Goal: Check status: Check status

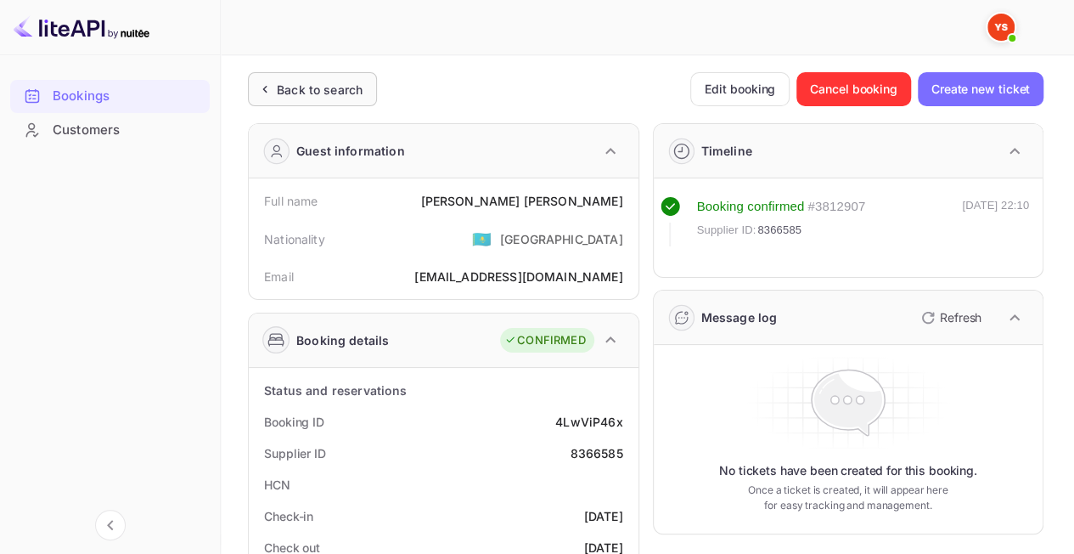
click at [317, 97] on div "Back to search" at bounding box center [320, 90] width 86 height 18
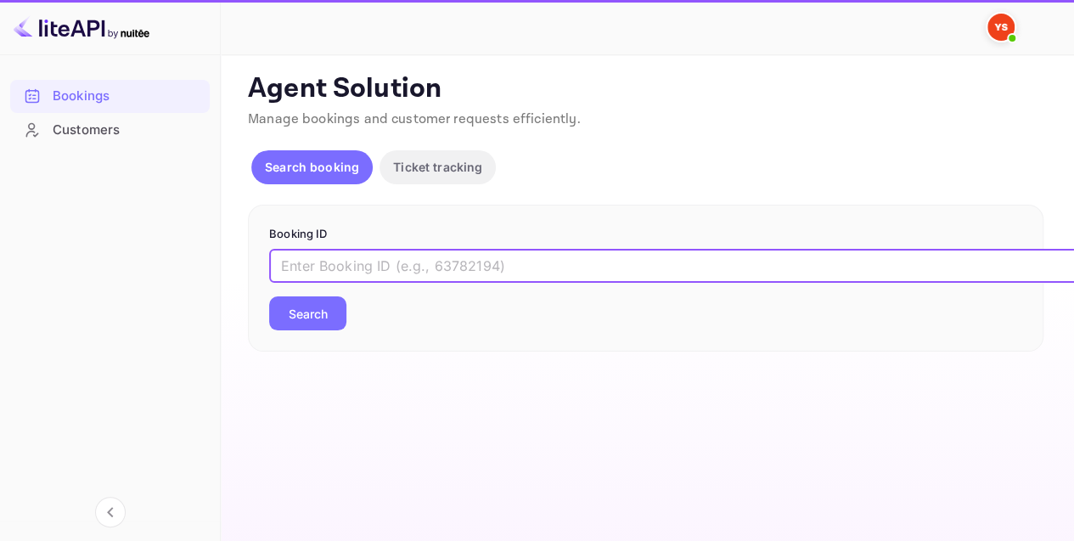
click at [428, 255] on input "text" at bounding box center [693, 266] width 849 height 34
paste input "9330268"
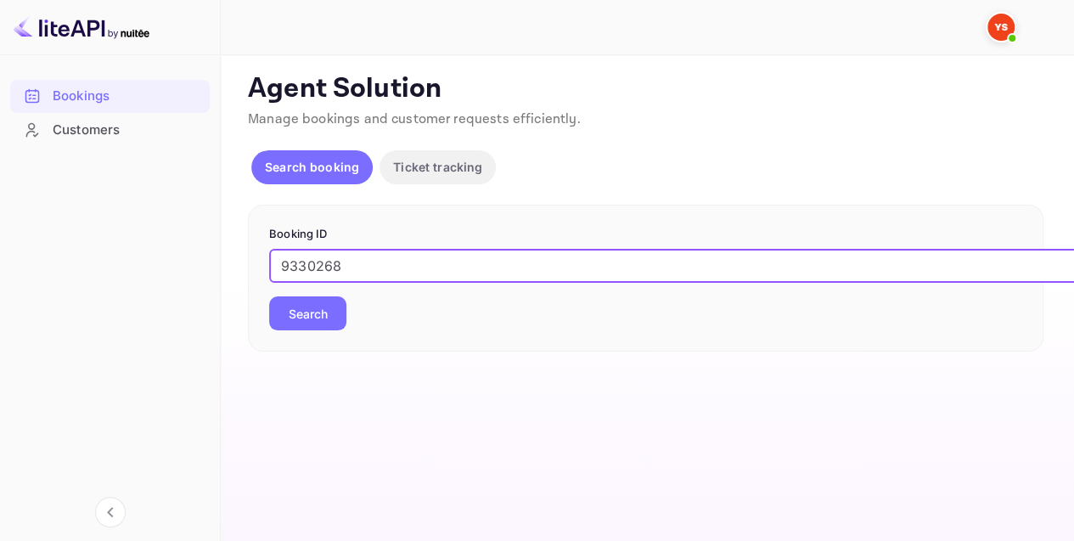
type input "9330268"
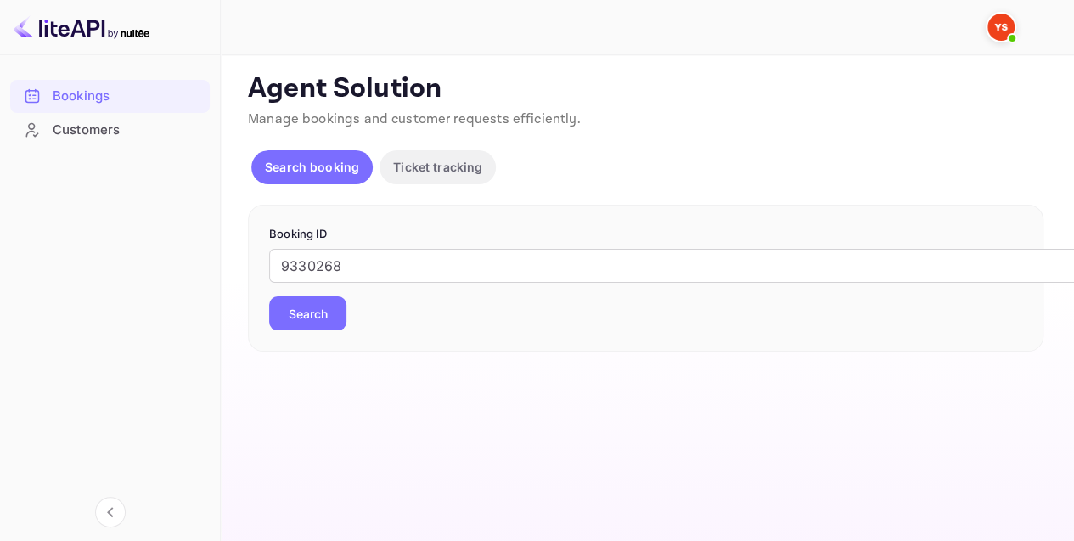
click at [314, 312] on button "Search" at bounding box center [307, 313] width 77 height 34
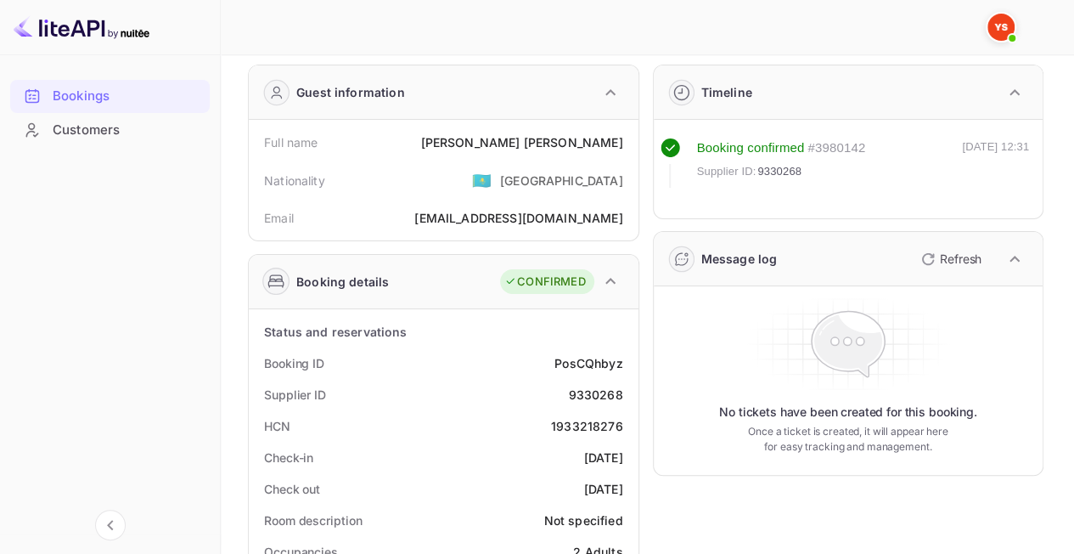
scroll to position [85, 0]
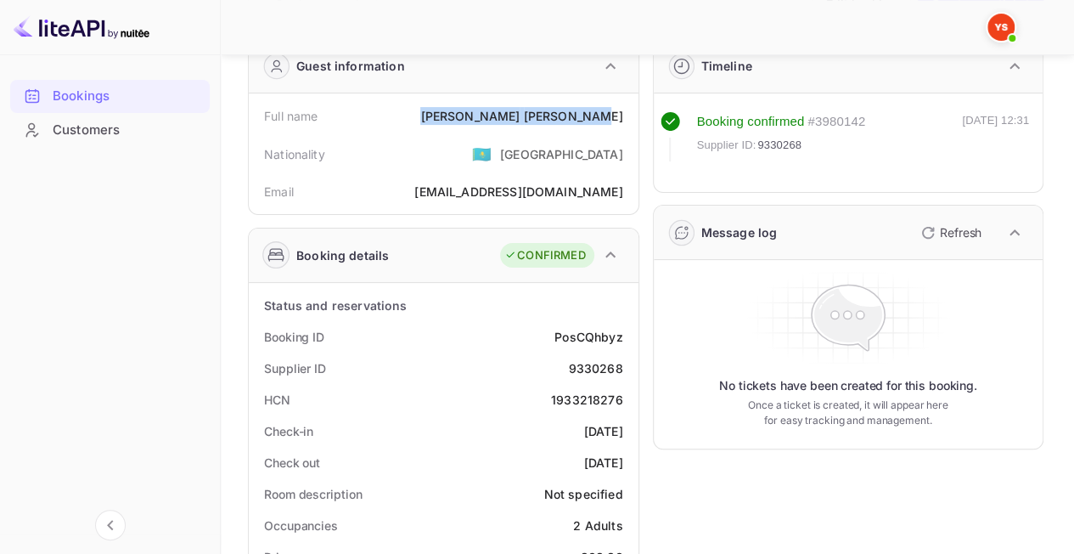
drag, startPoint x: 499, startPoint y: 111, endPoint x: 624, endPoint y: 115, distance: 124.9
click at [625, 114] on div "Full name [PERSON_NAME]" at bounding box center [444, 115] width 376 height 31
copy div "[PERSON_NAME]"
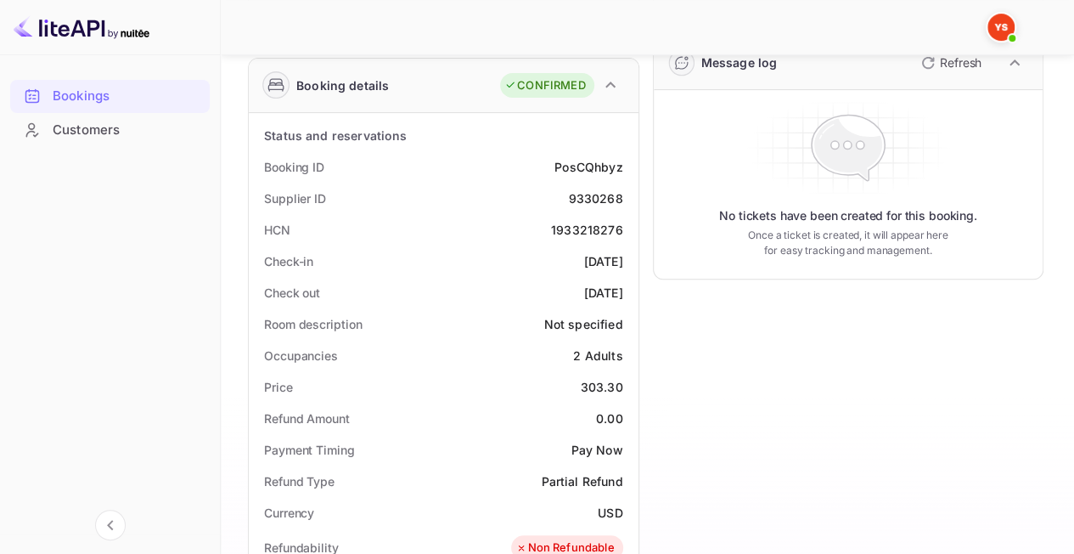
scroll to position [340, 0]
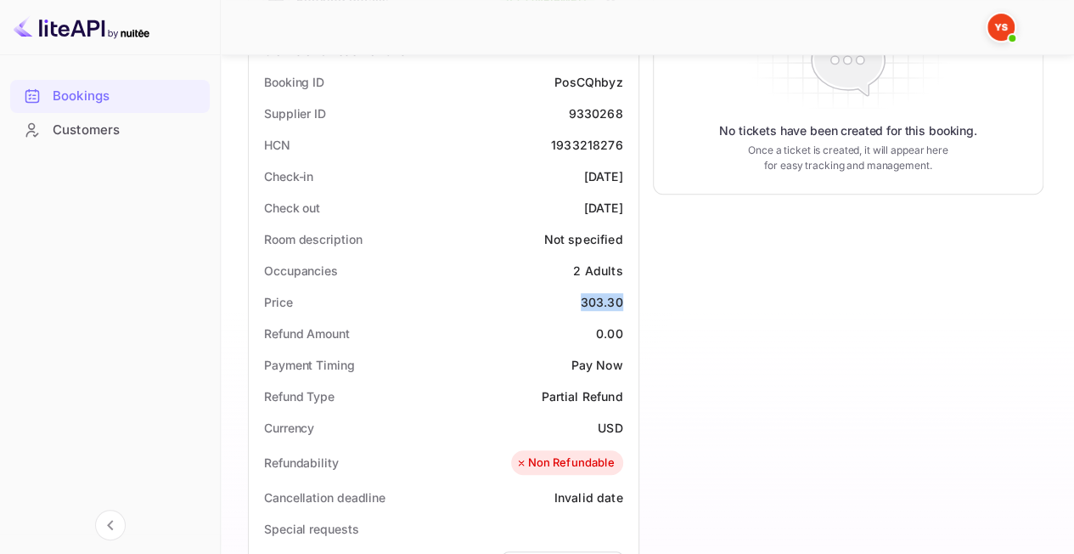
drag, startPoint x: 573, startPoint y: 301, endPoint x: 635, endPoint y: 305, distance: 62.1
click at [635, 305] on div "Status and reservations Booking ID PosCQhbyz Supplier ID 9330268 HCN 1933218276…" at bounding box center [444, 496] width 390 height 936
copy div "303.30"
